Goal: Information Seeking & Learning: Learn about a topic

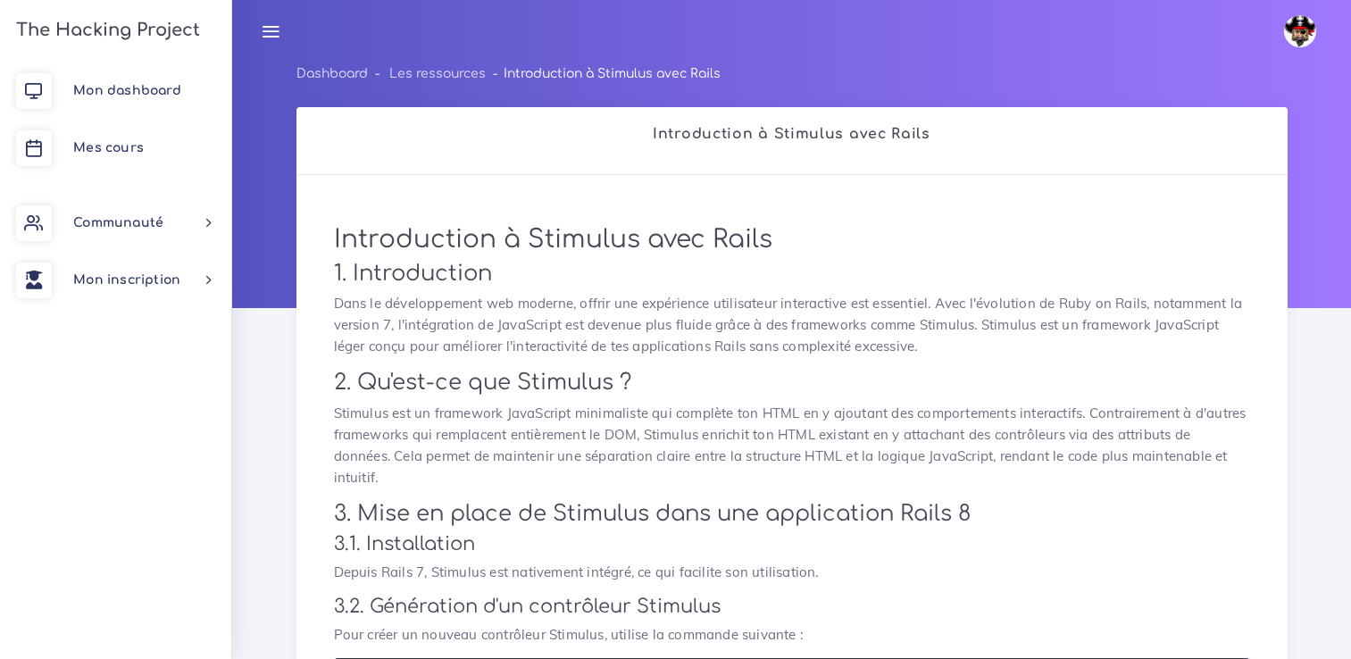
scroll to position [973, 0]
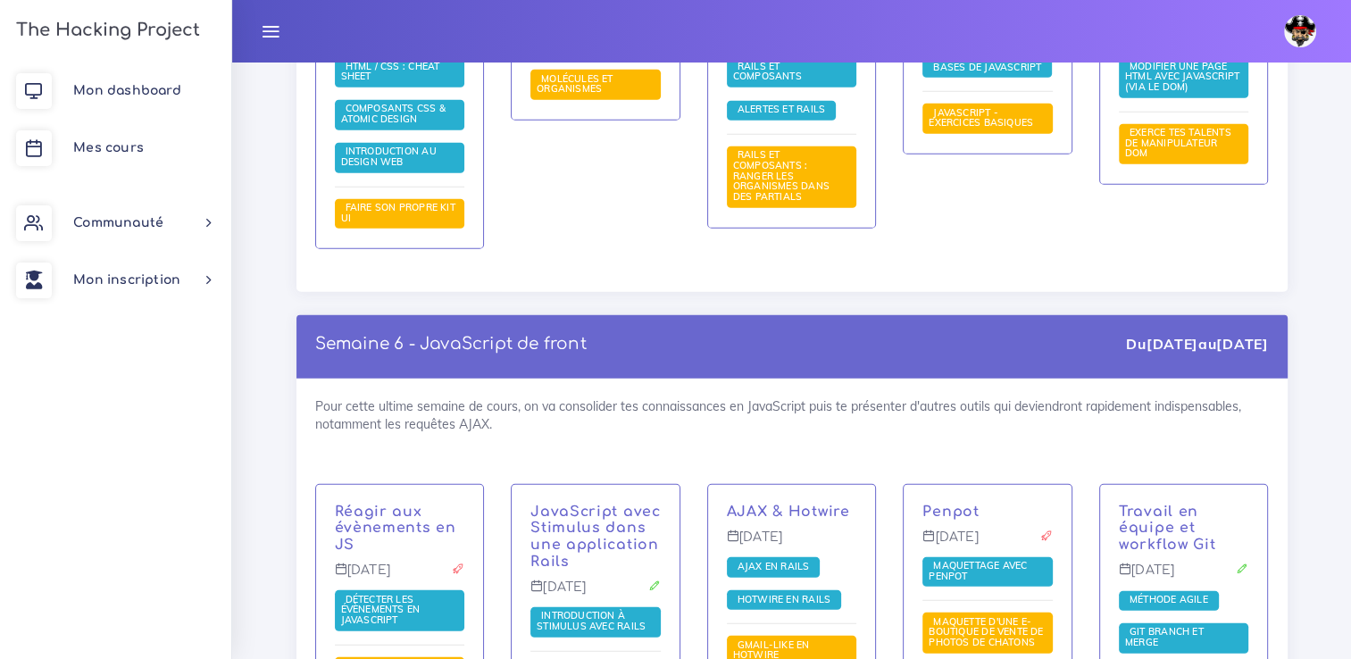
scroll to position [5180, 0]
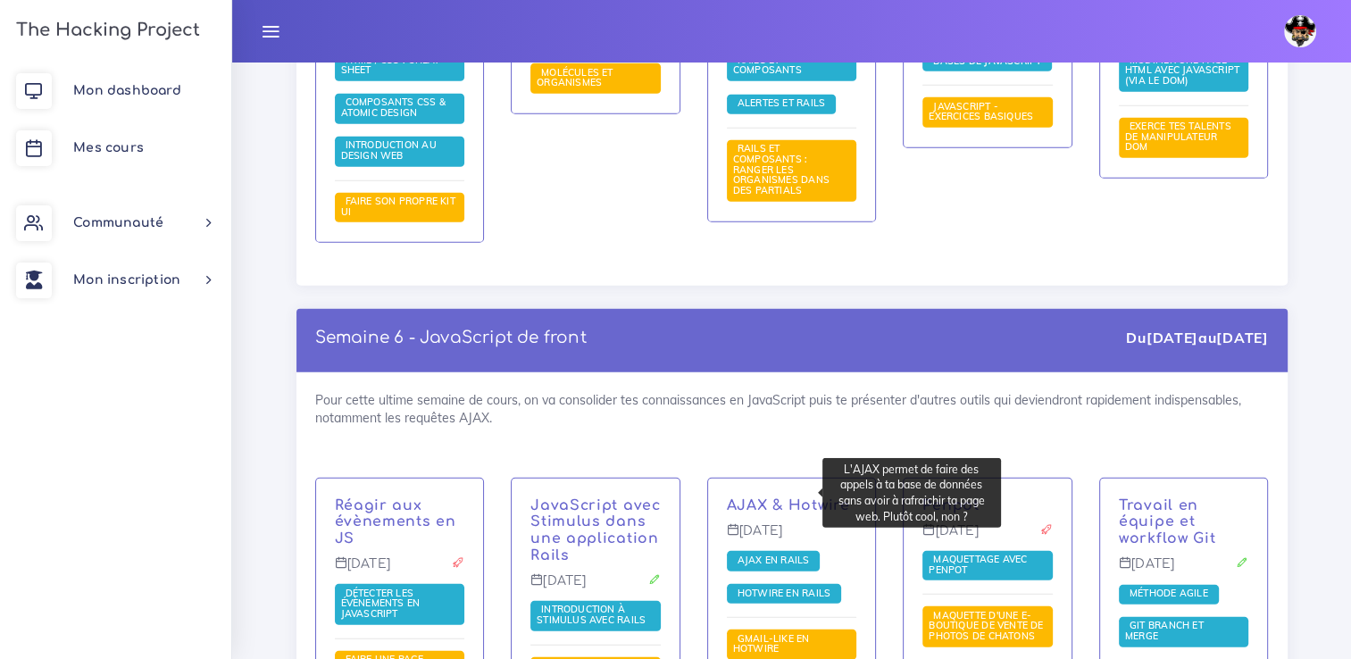
click at [751, 554] on span "AJAX en Rails" at bounding box center [773, 560] width 81 height 13
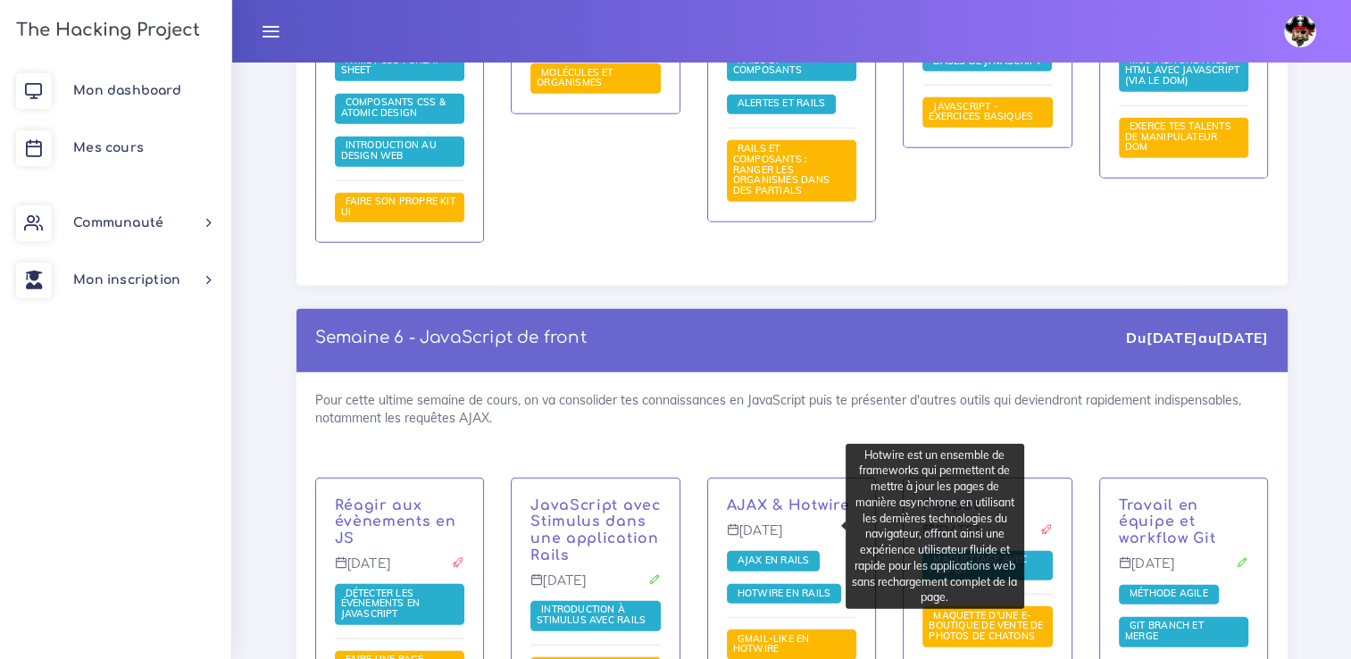
click at [784, 587] on span "Hotwire en Rails" at bounding box center [784, 593] width 102 height 13
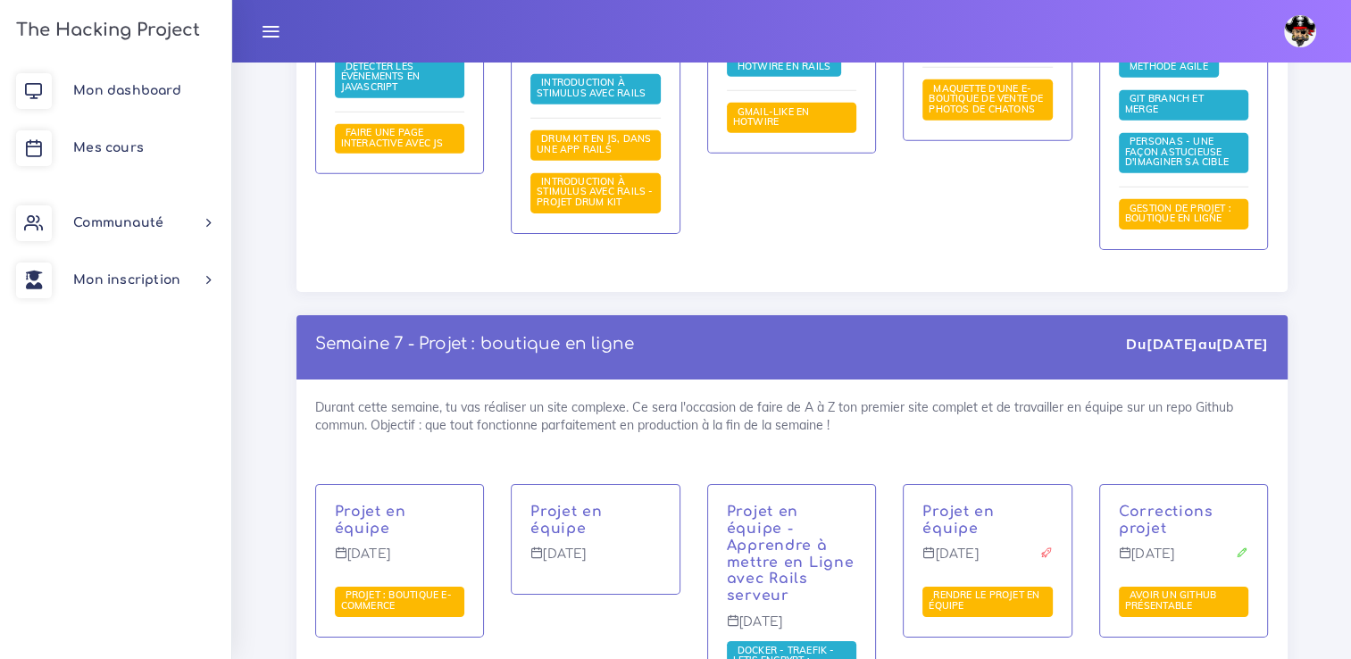
scroll to position [5716, 0]
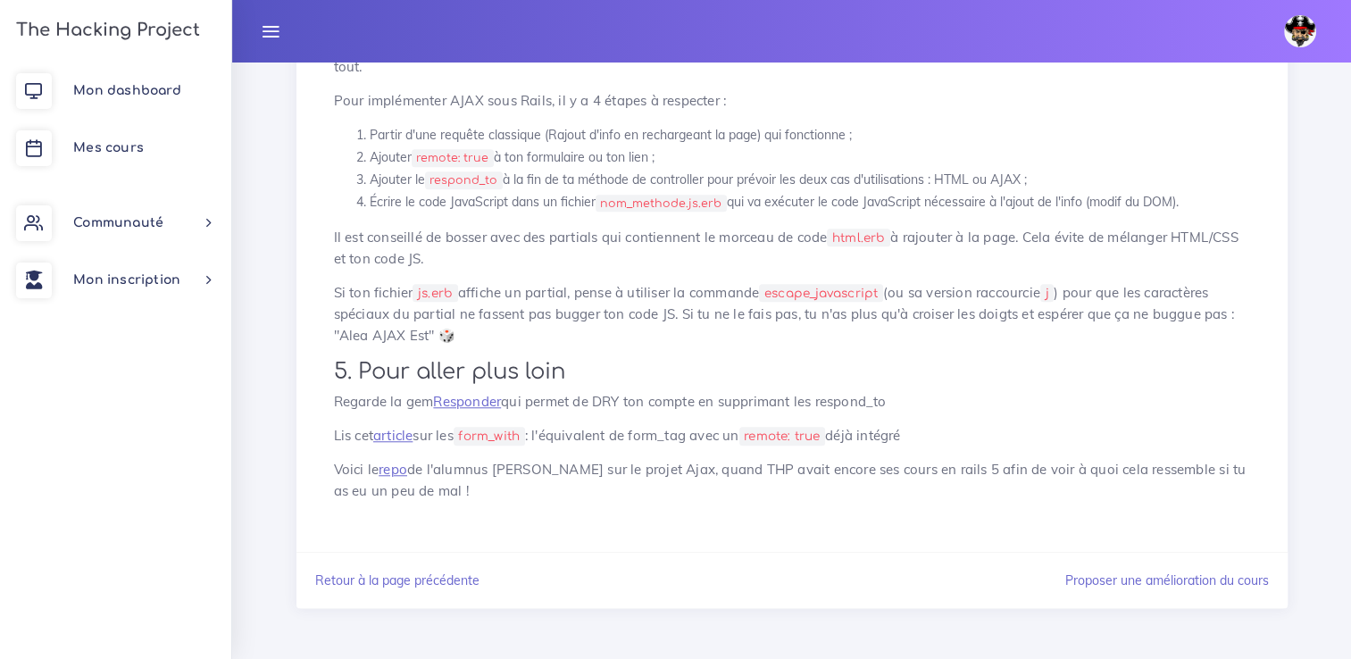
scroll to position [8634, 0]
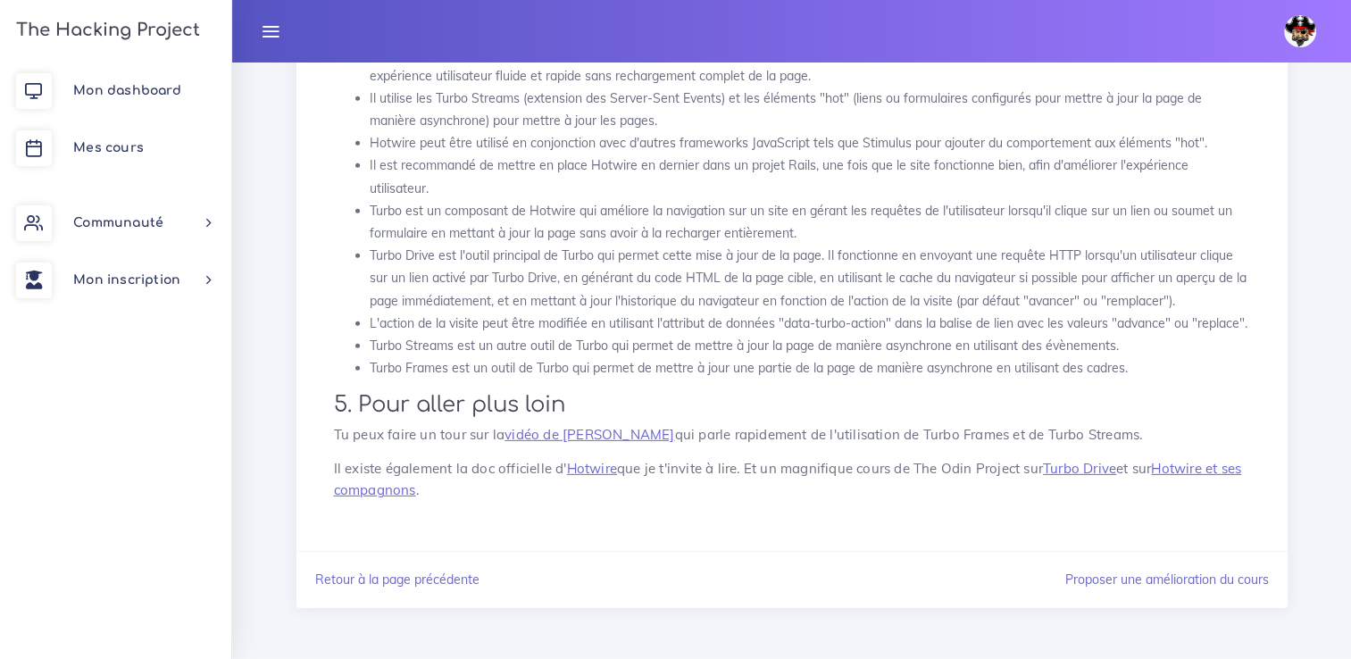
scroll to position [5330, 0]
